Goal: Check status: Check status

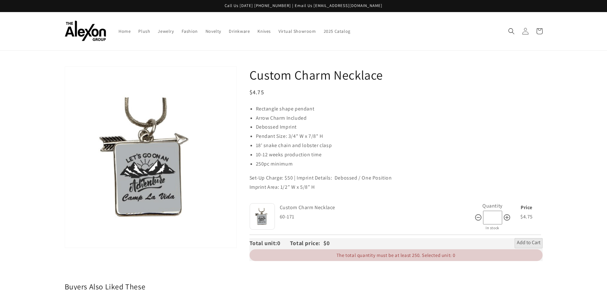
click at [520, 29] on link "Account" at bounding box center [526, 31] width 14 height 14
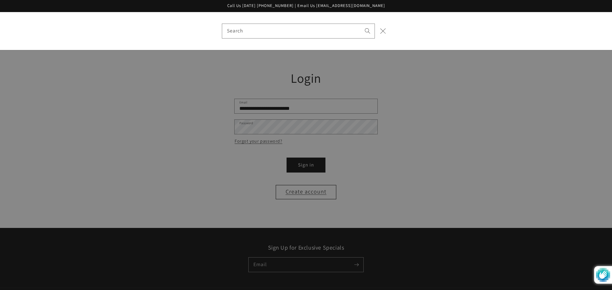
click at [381, 31] on icon "Close" at bounding box center [383, 31] width 6 height 6
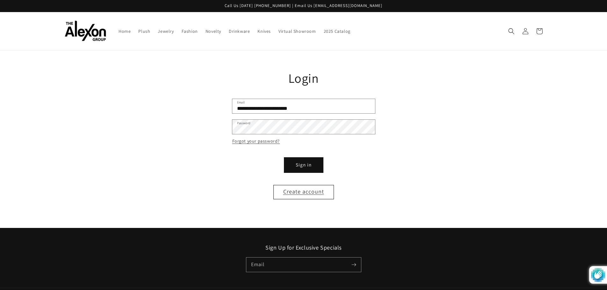
click at [315, 170] on button "Sign in" at bounding box center [304, 165] width 38 height 14
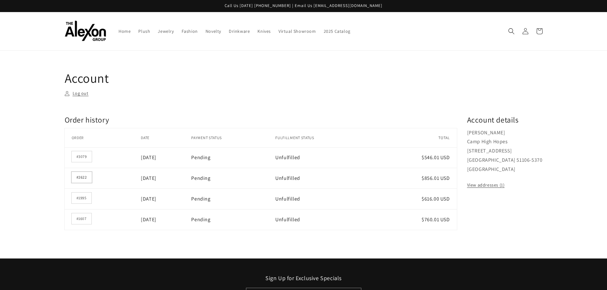
click at [83, 175] on link "#2622" at bounding box center [82, 177] width 20 height 11
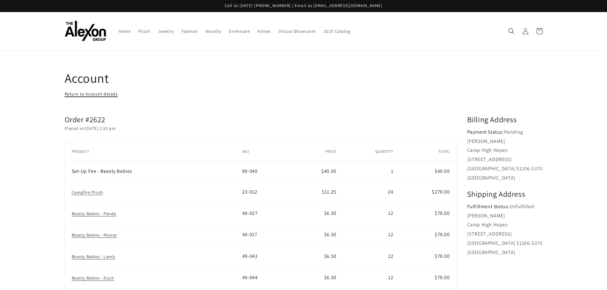
click at [110, 95] on link "Return to Account details" at bounding box center [91, 94] width 53 height 8
